Goal: Task Accomplishment & Management: Use online tool/utility

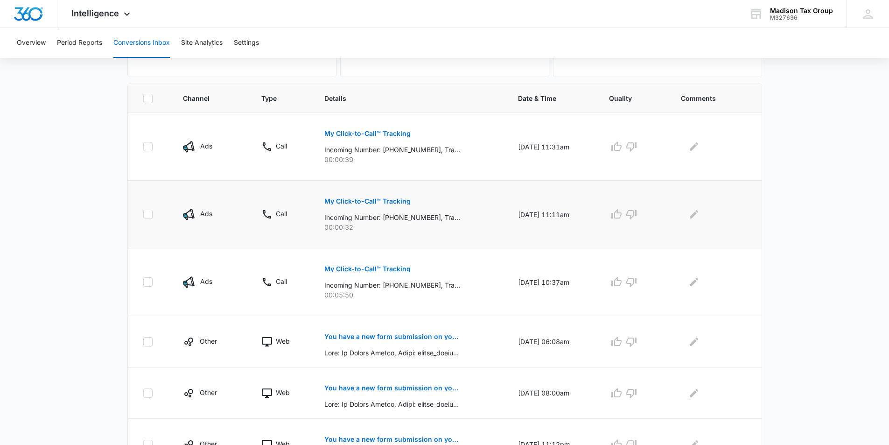
scroll to position [187, 0]
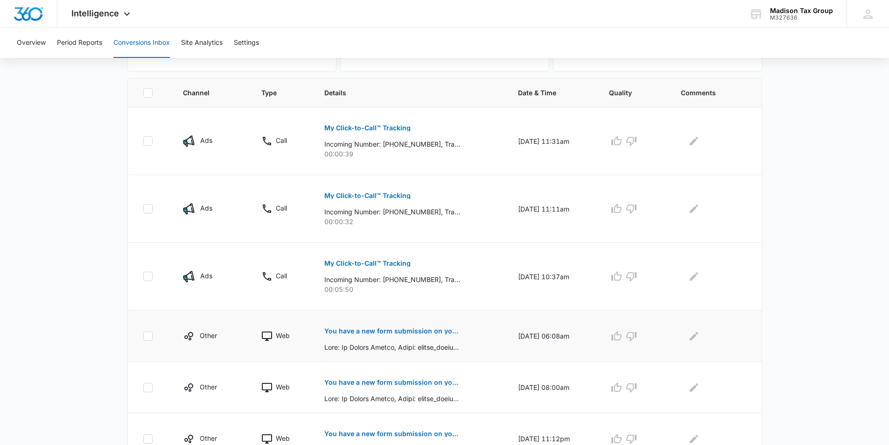
click at [437, 334] on button "You have a new form submission on your Webflow site!" at bounding box center [392, 331] width 136 height 22
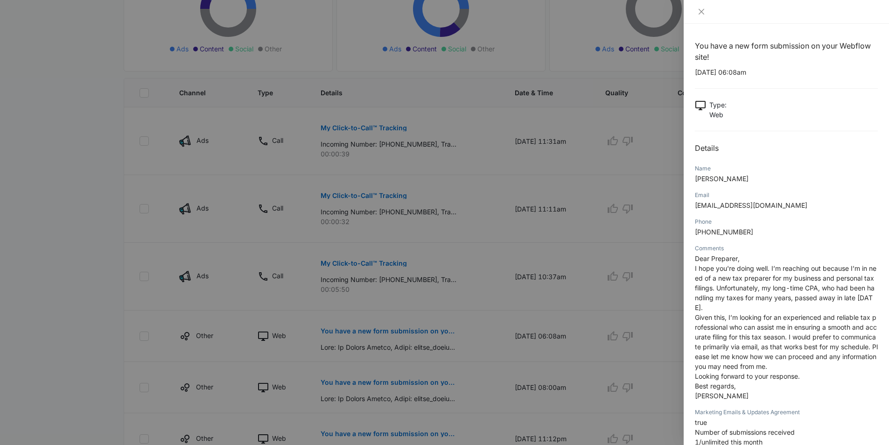
drag, startPoint x: 825, startPoint y: 205, endPoint x: 745, endPoint y: 206, distance: 80.3
click at [745, 206] on p "robter_krenek@TrustPeakHomes.com" at bounding box center [786, 205] width 183 height 10
copy span "TrustPeakHomes.com"
